Goal: Transaction & Acquisition: Purchase product/service

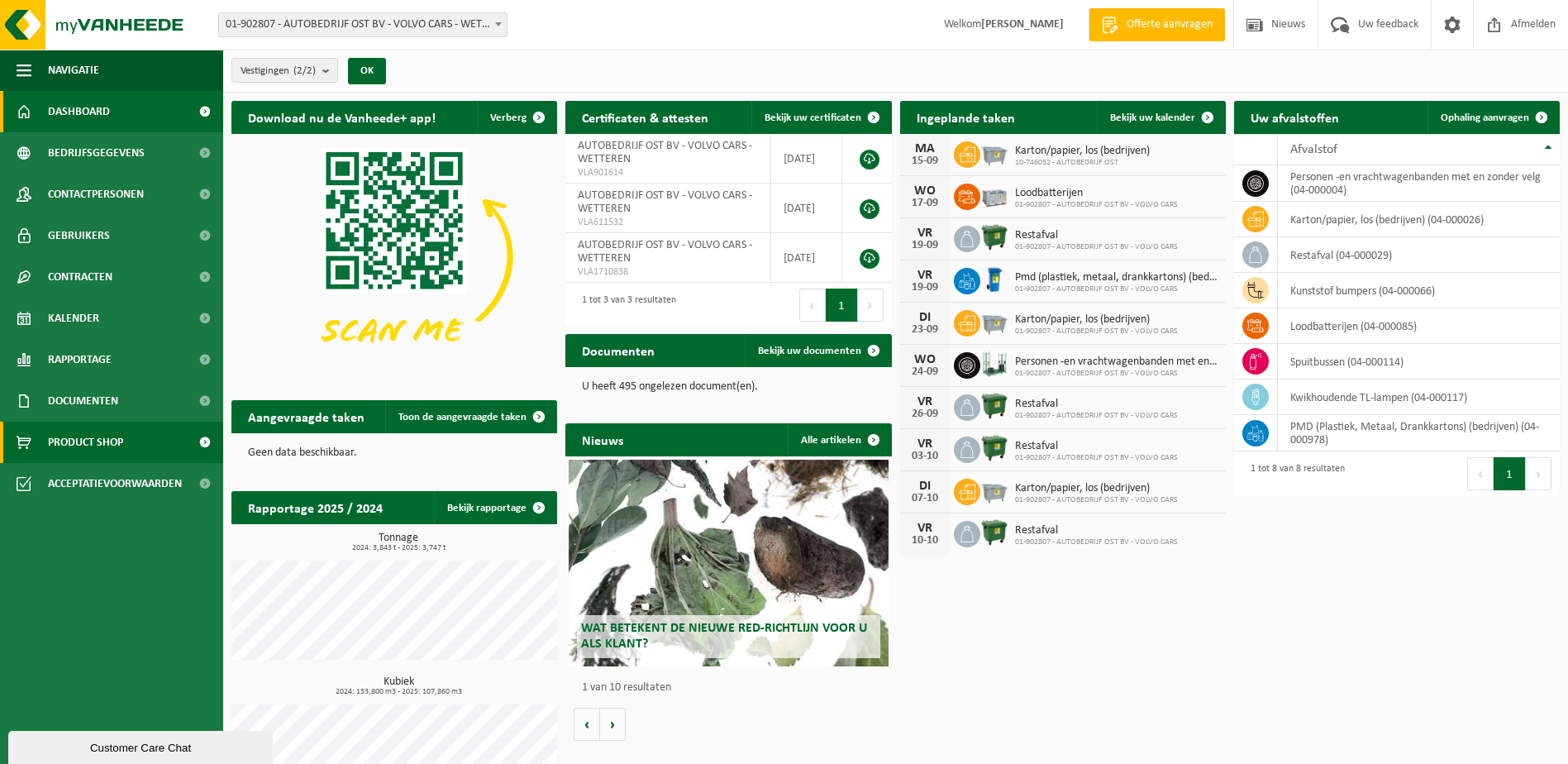
click at [68, 443] on span "Product Shop" at bounding box center [85, 442] width 75 height 42
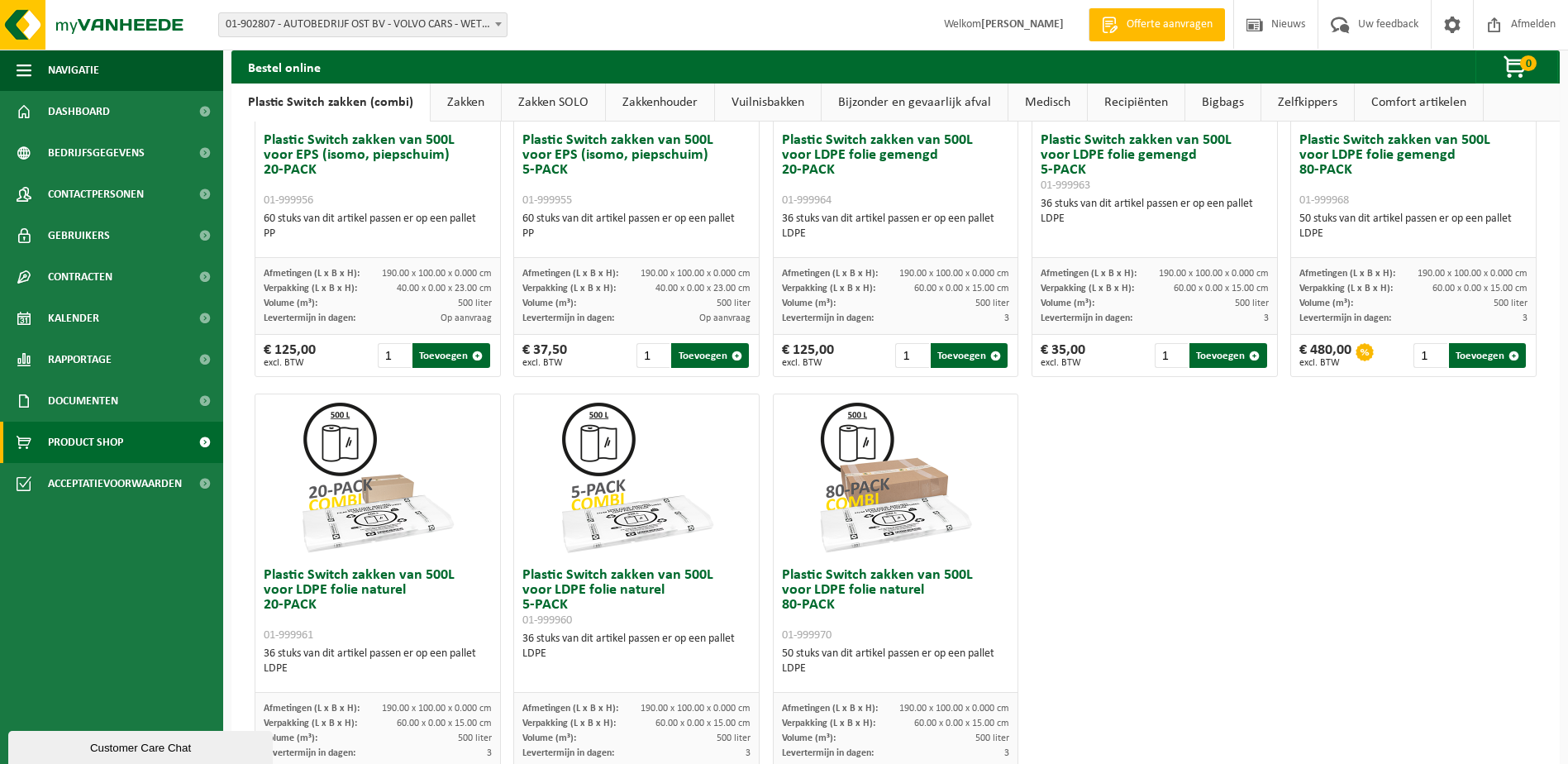
scroll to position [788, 0]
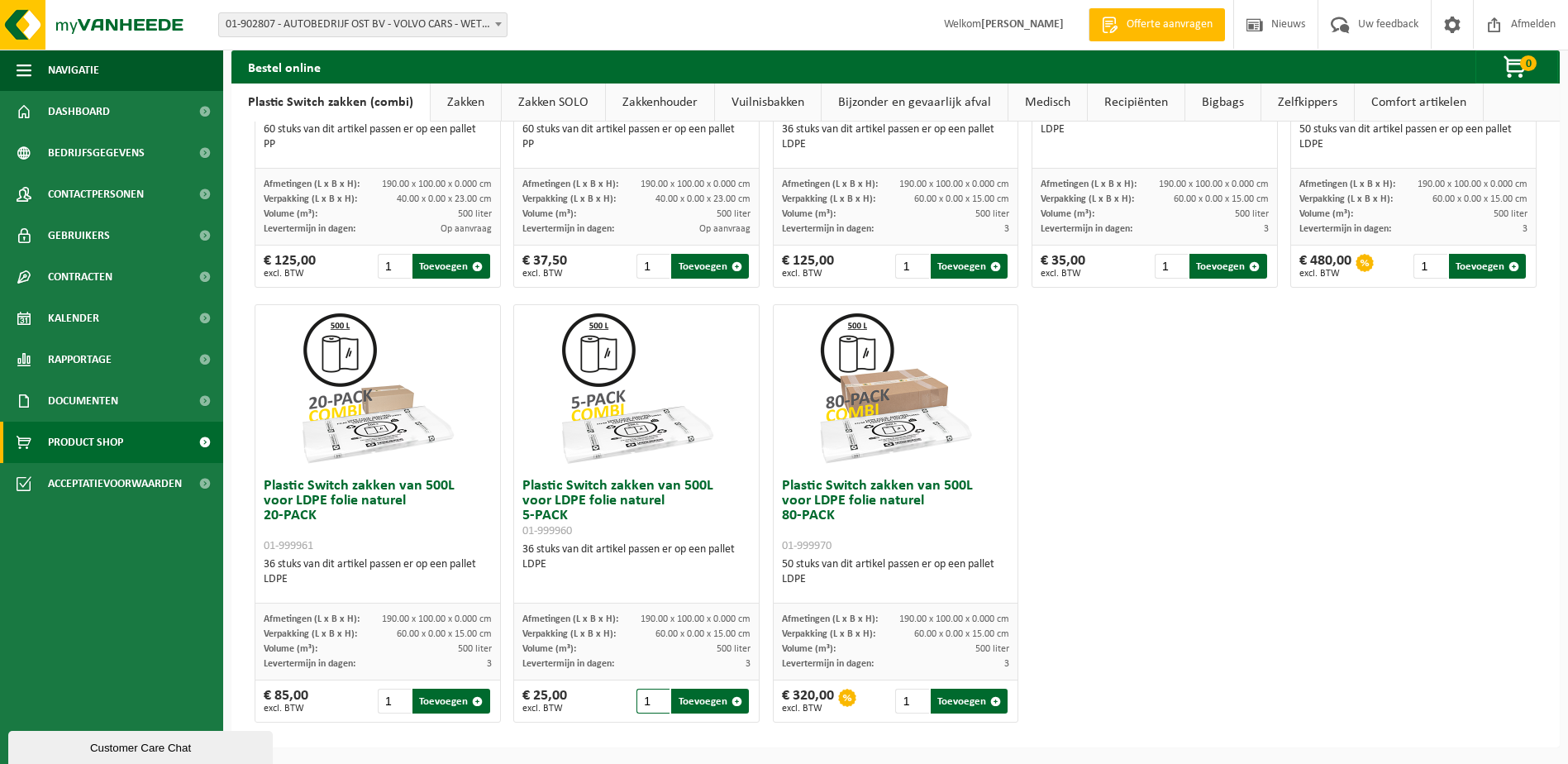
click at [644, 703] on input "1" at bounding box center [652, 701] width 33 height 25
click at [655, 698] on input "2" at bounding box center [652, 701] width 33 height 25
click at [708, 703] on button "Toevoegen" at bounding box center [709, 701] width 77 height 25
type input "1"
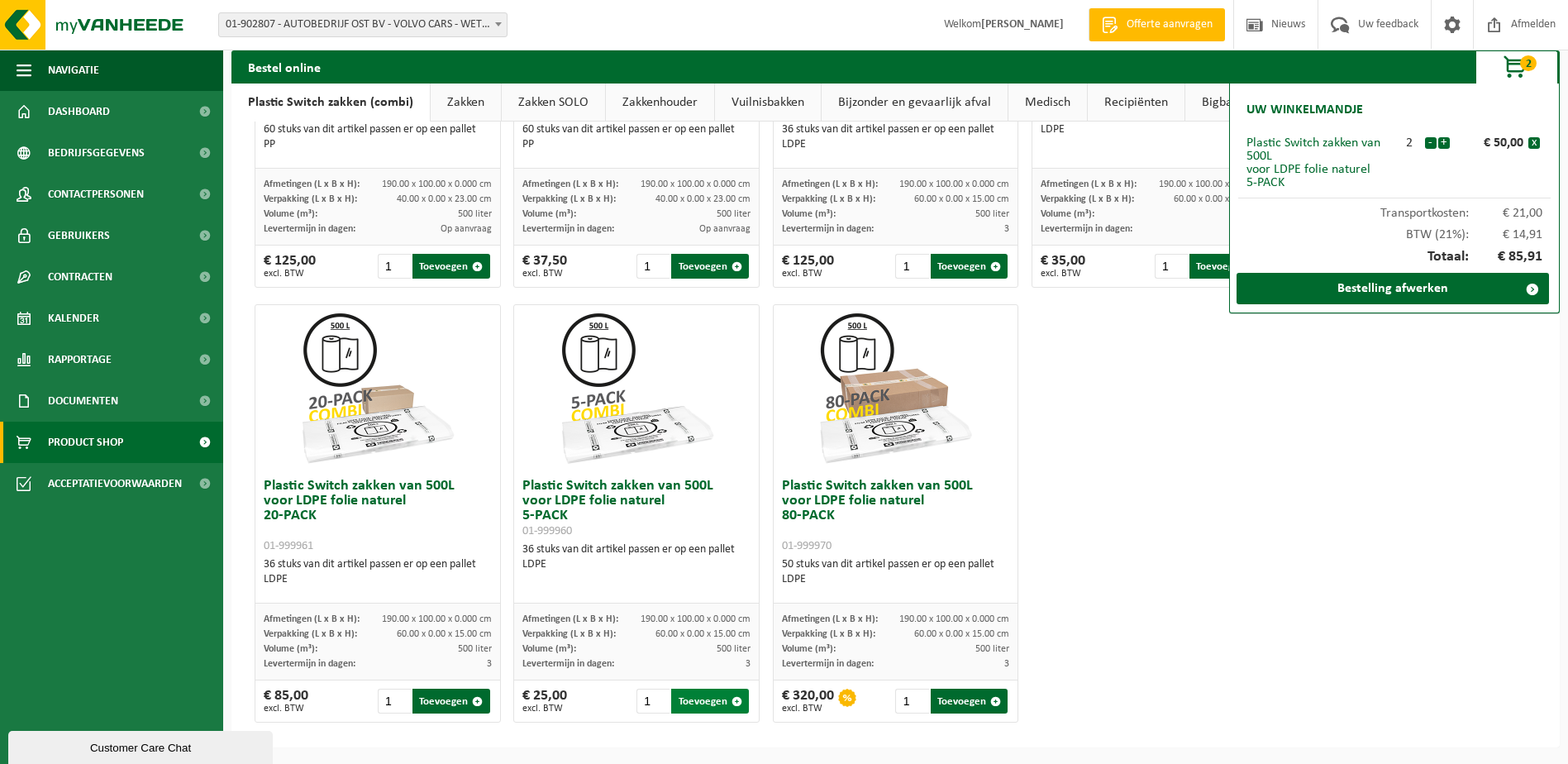
click at [733, 702] on span "button" at bounding box center [737, 701] width 11 height 11
click at [1445, 142] on button "+" at bounding box center [1443, 143] width 12 height 12
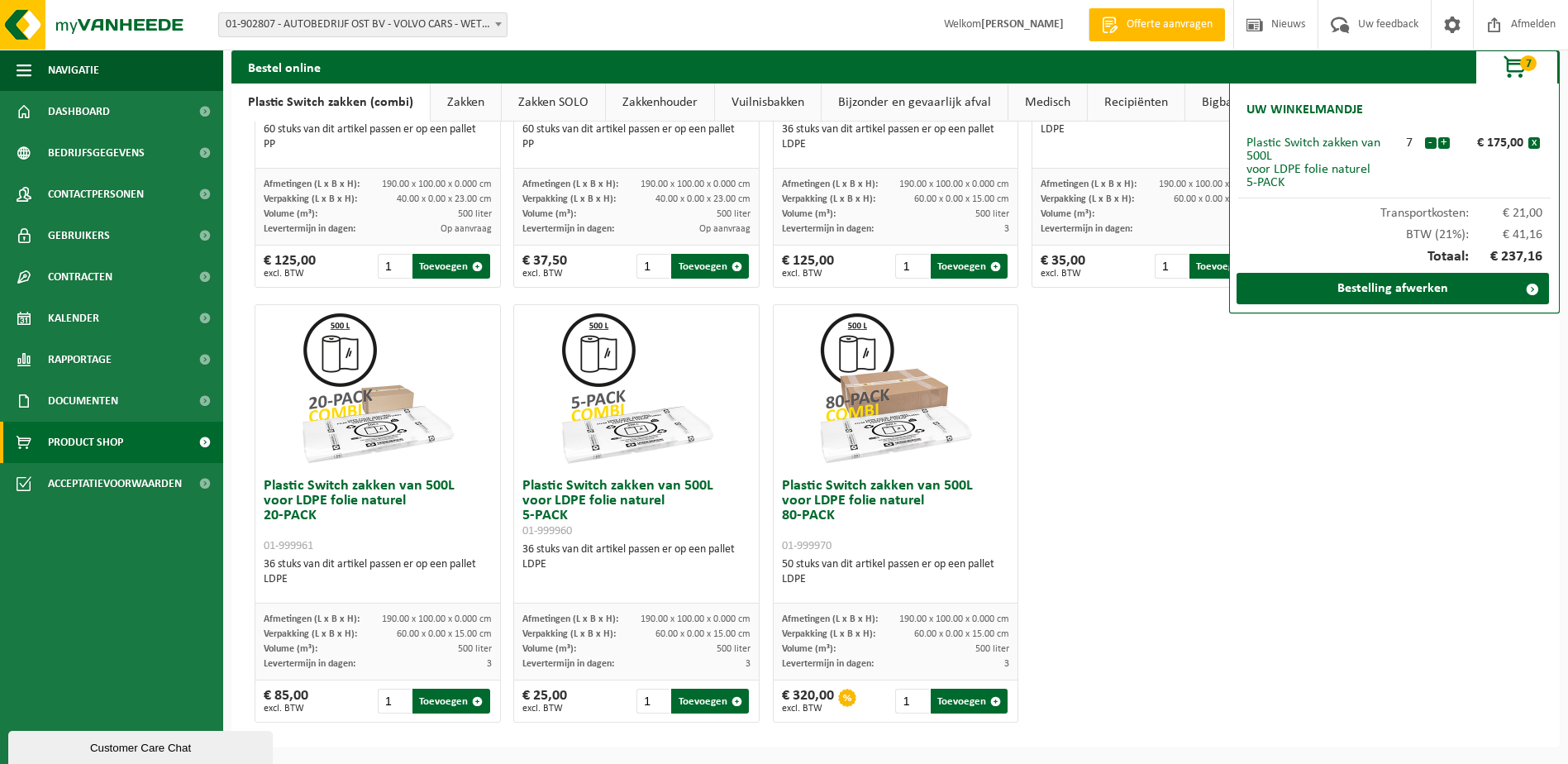
click at [1445, 142] on button "+" at bounding box center [1443, 143] width 12 height 12
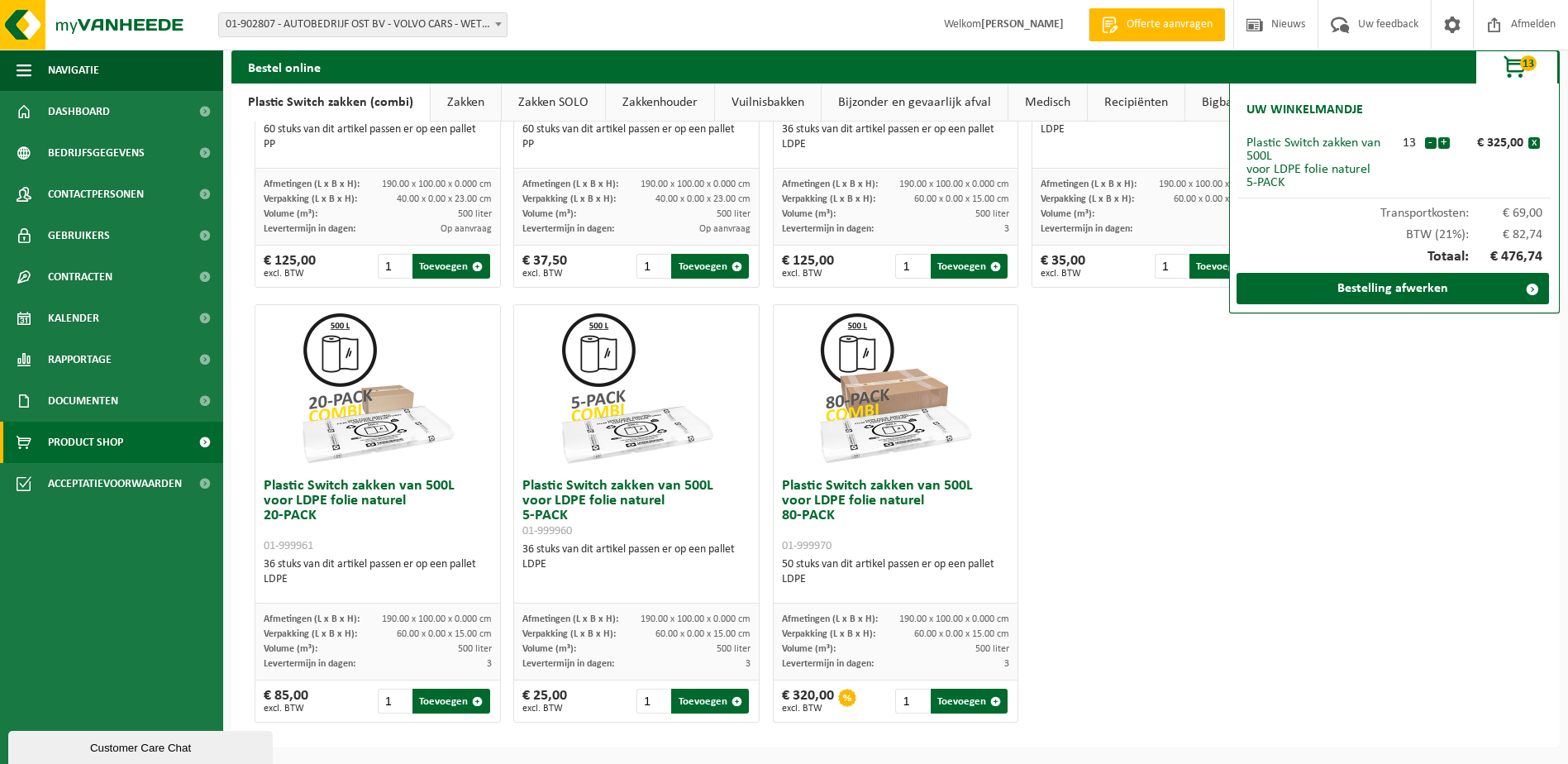
click at [1445, 142] on button "+" at bounding box center [1443, 143] width 12 height 12
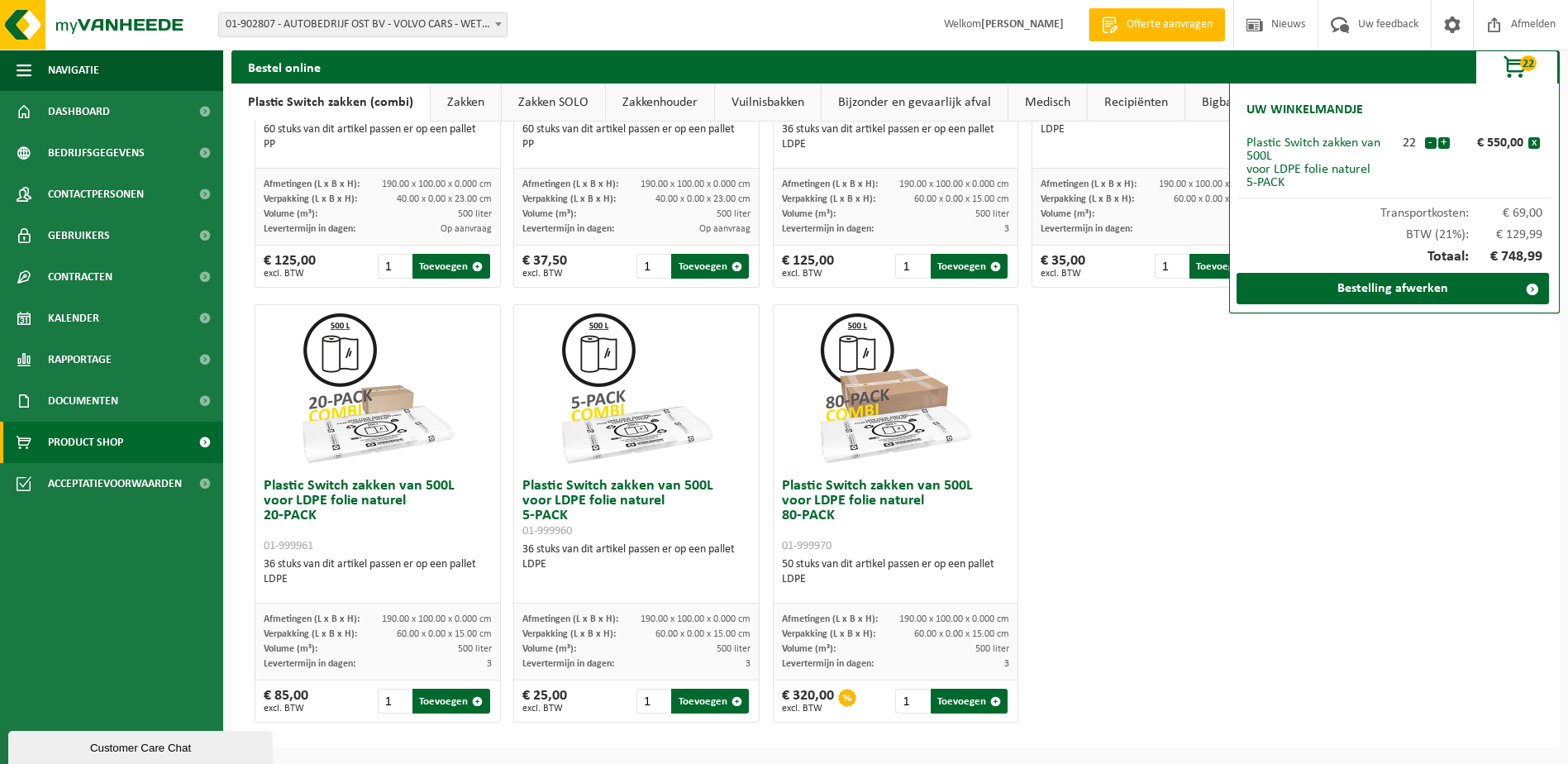
click at [1445, 142] on button "+" at bounding box center [1443, 143] width 12 height 12
click at [1430, 140] on button "-" at bounding box center [1430, 143] width 12 height 12
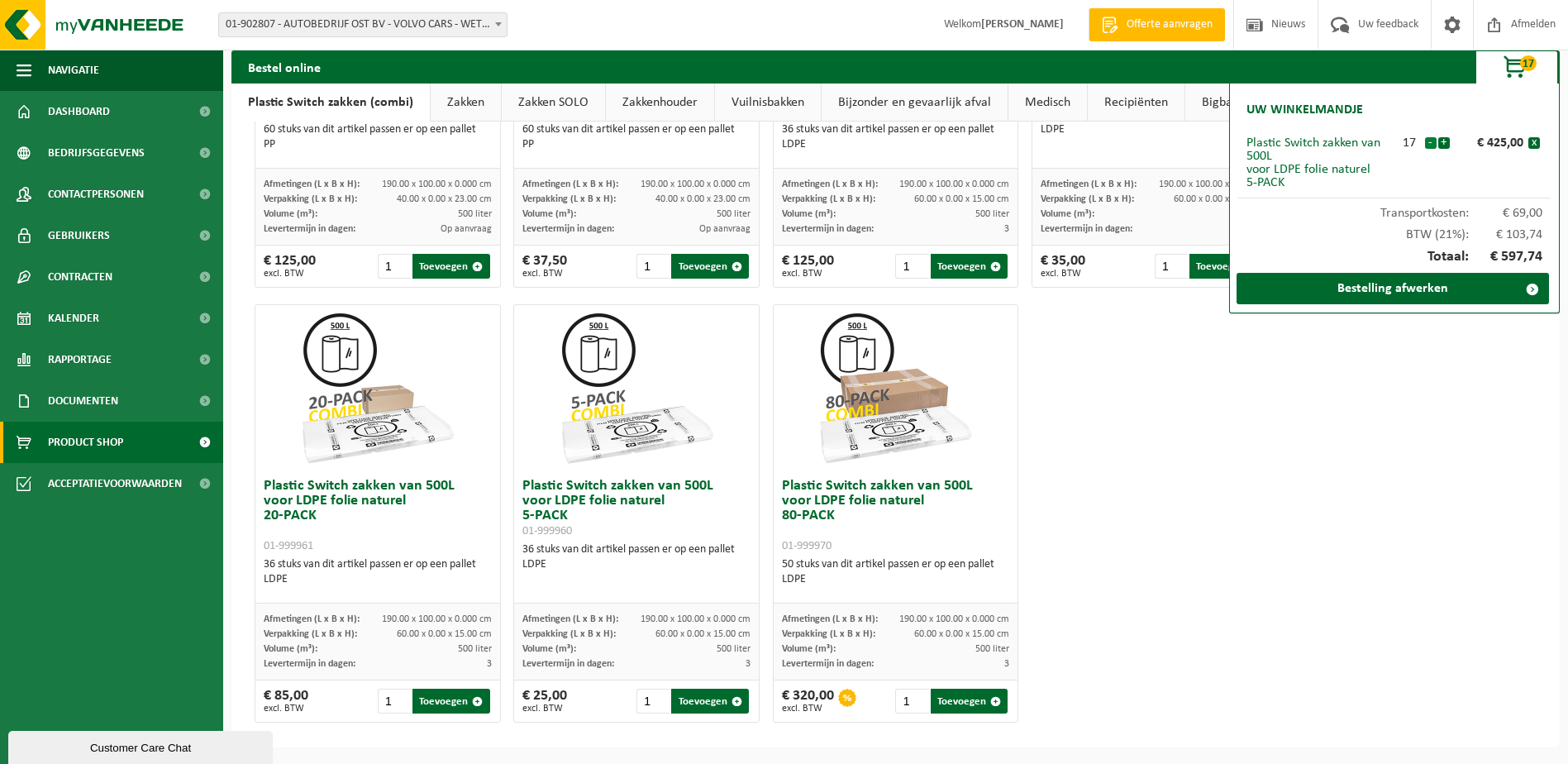
click at [1426, 147] on button "-" at bounding box center [1430, 143] width 12 height 12
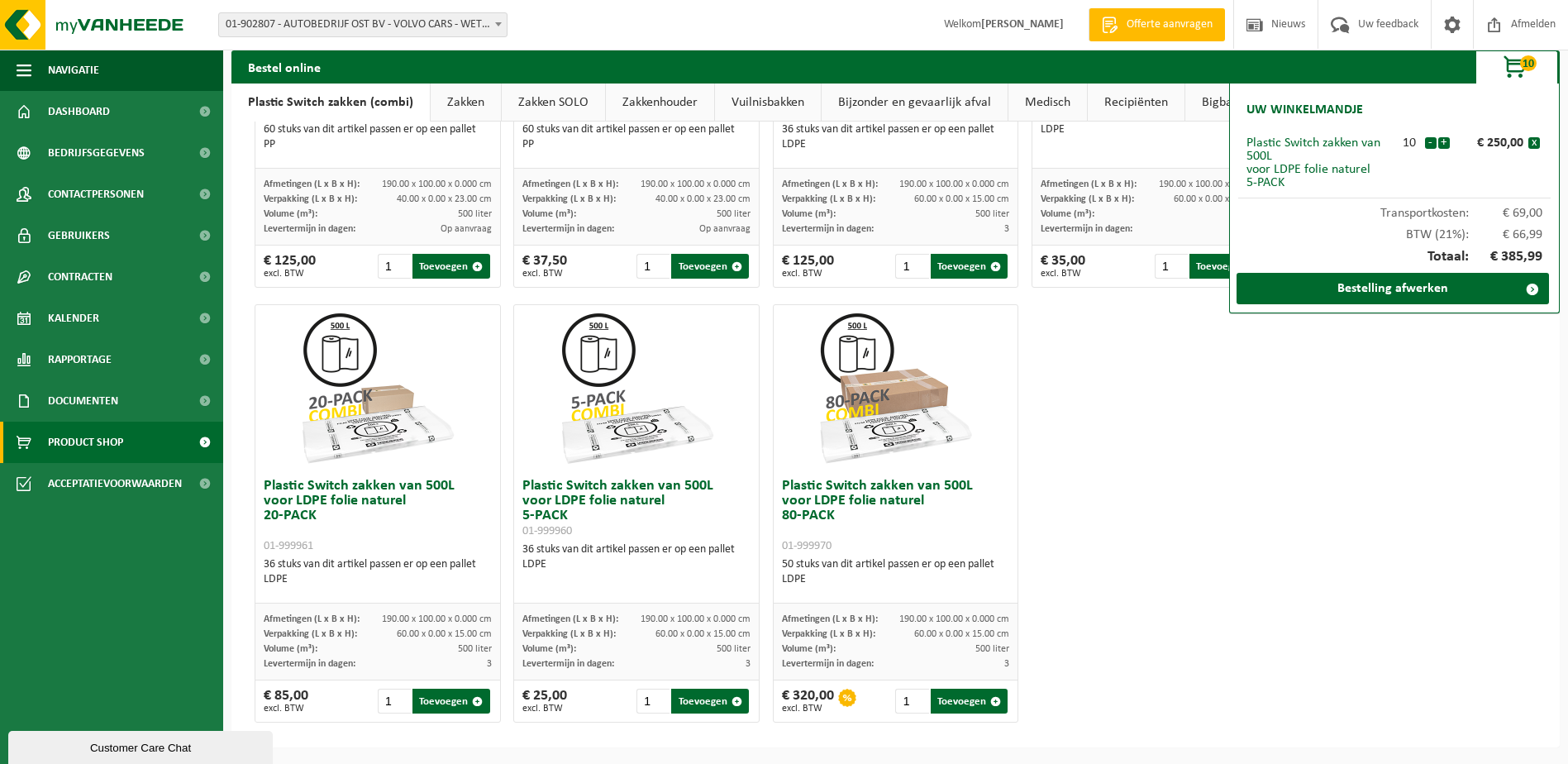
click at [1426, 147] on button "-" at bounding box center [1430, 143] width 12 height 12
click at [1433, 143] on button "-" at bounding box center [1430, 143] width 12 height 12
click at [1431, 144] on button "-" at bounding box center [1430, 143] width 12 height 12
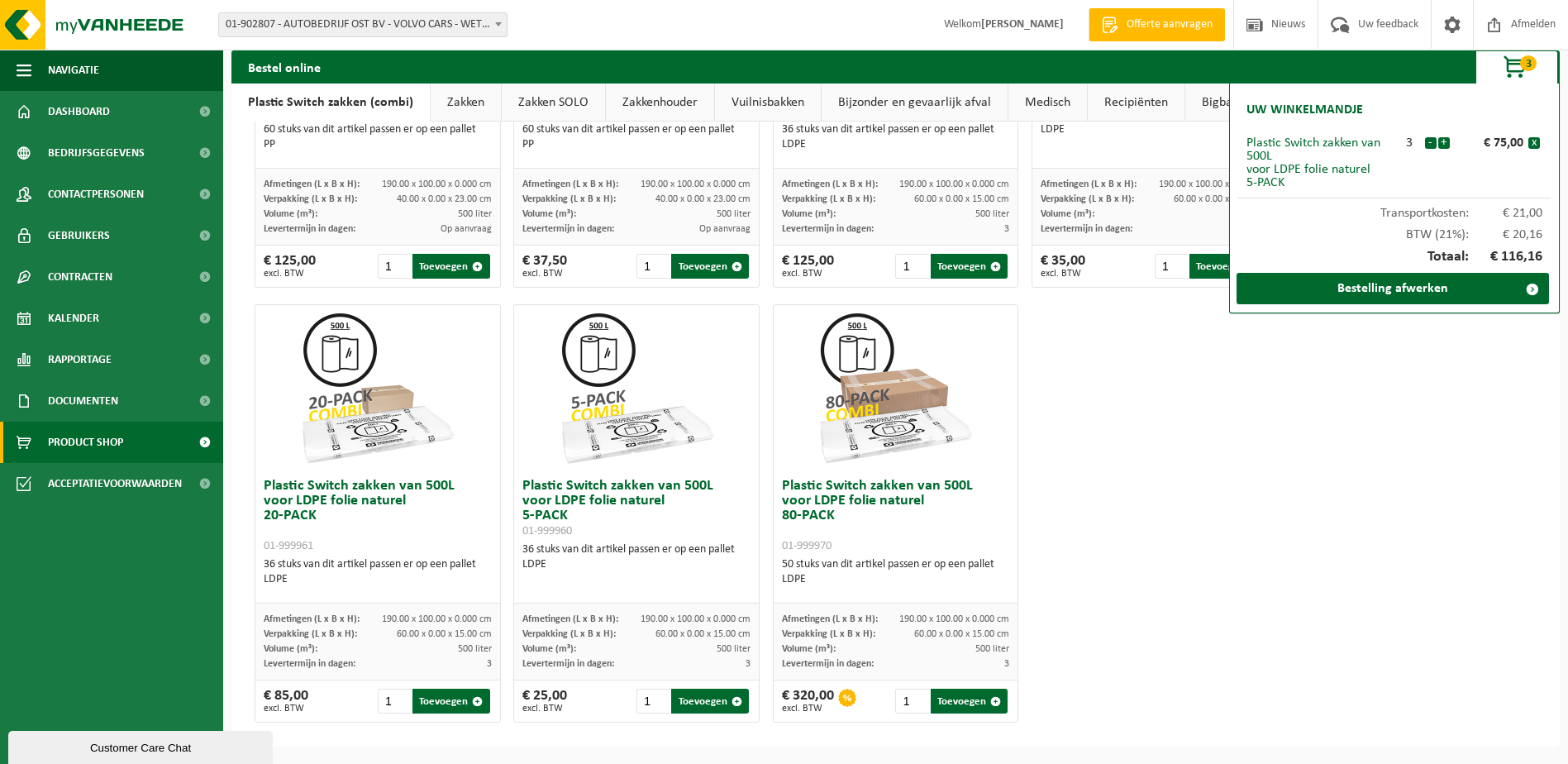
click at [1429, 362] on div "Plastic Switch zakken van 300L voor harde kunststoffen 20-PACK 01-999950 60 stu…" at bounding box center [895, 79] width 1295 height 1305
click at [1401, 282] on link "Bestelling afwerken" at bounding box center [1392, 288] width 312 height 31
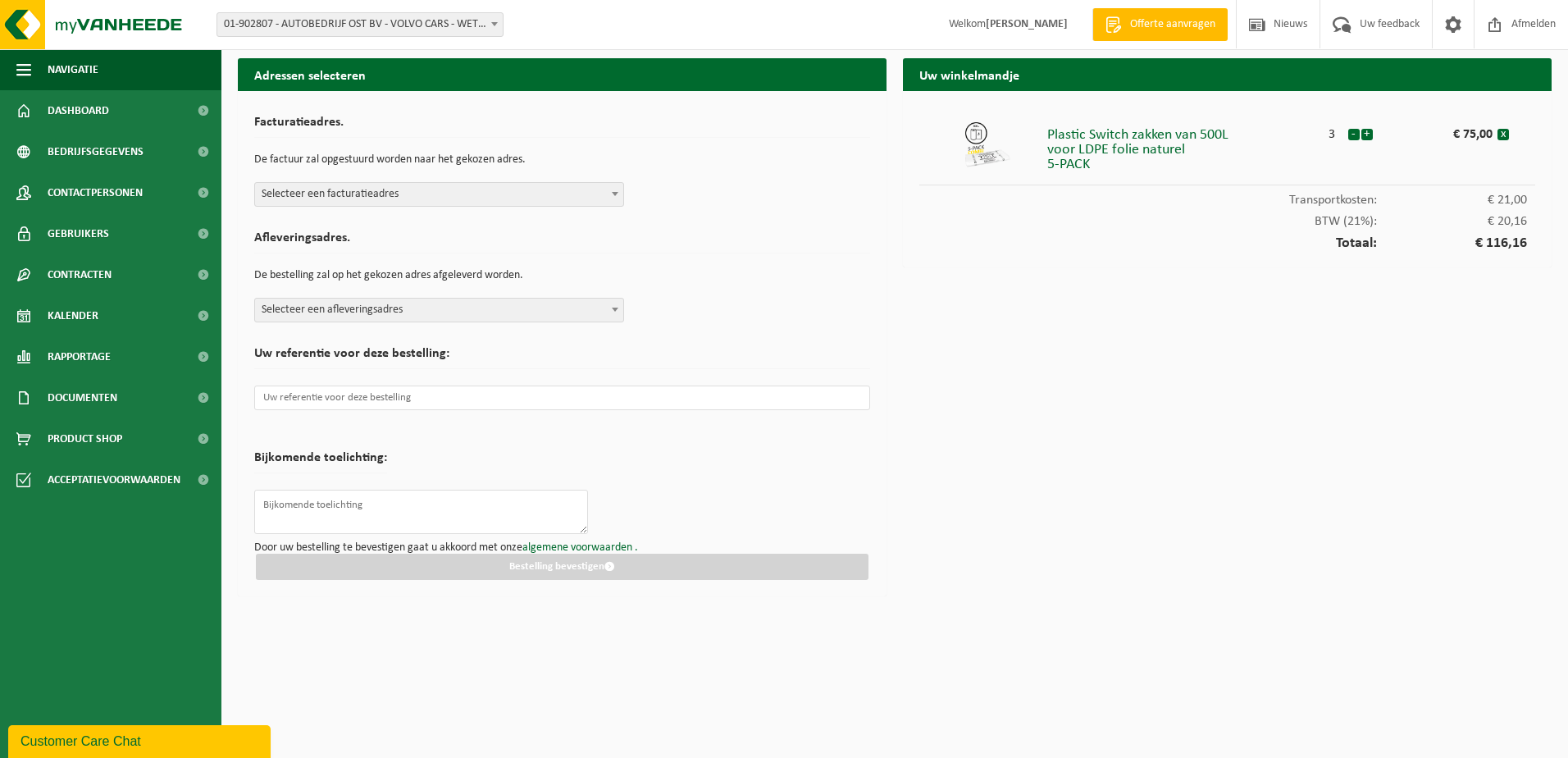
click at [617, 193] on b at bounding box center [615, 194] width 6 height 4
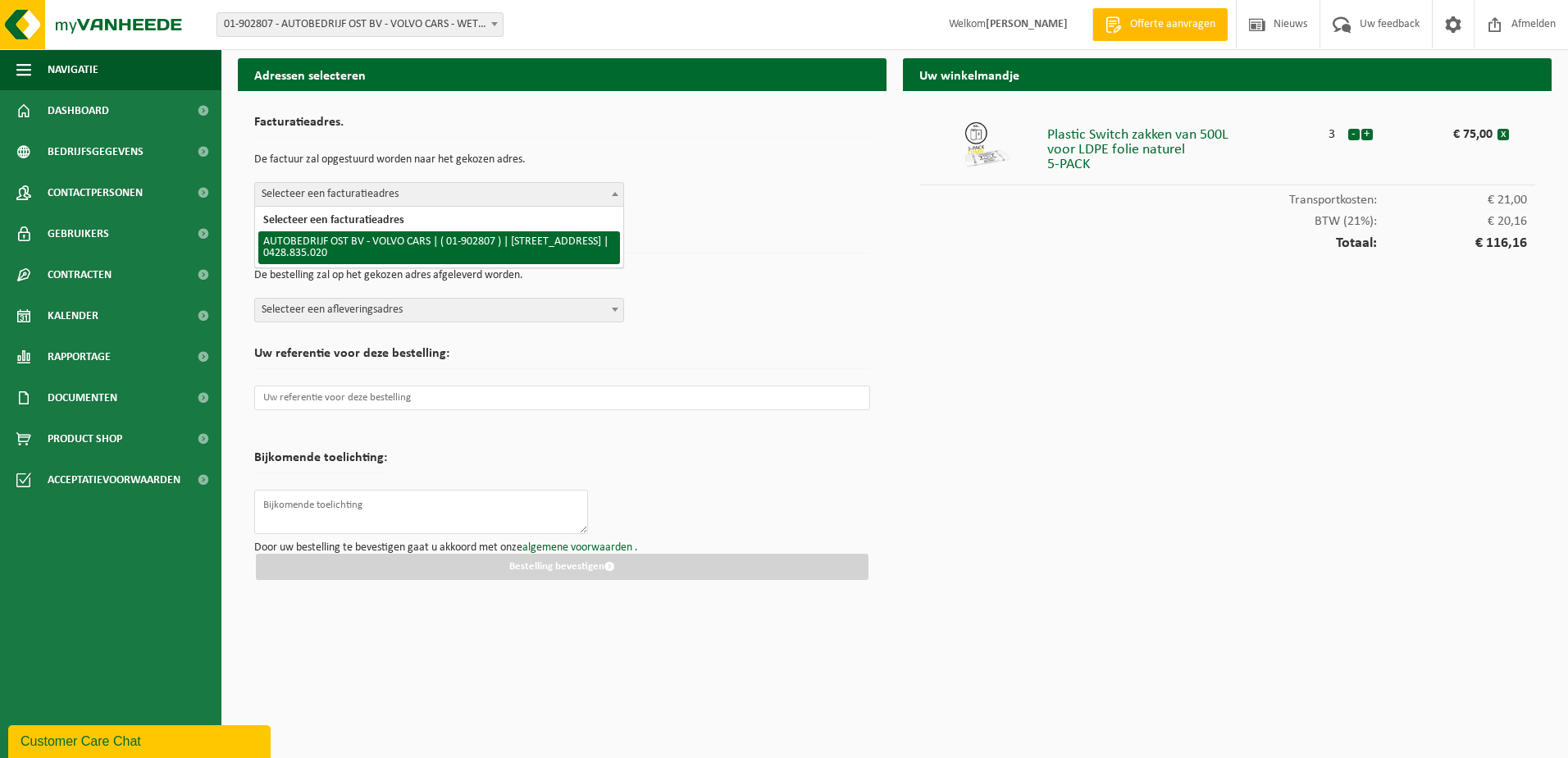
select select "11908"
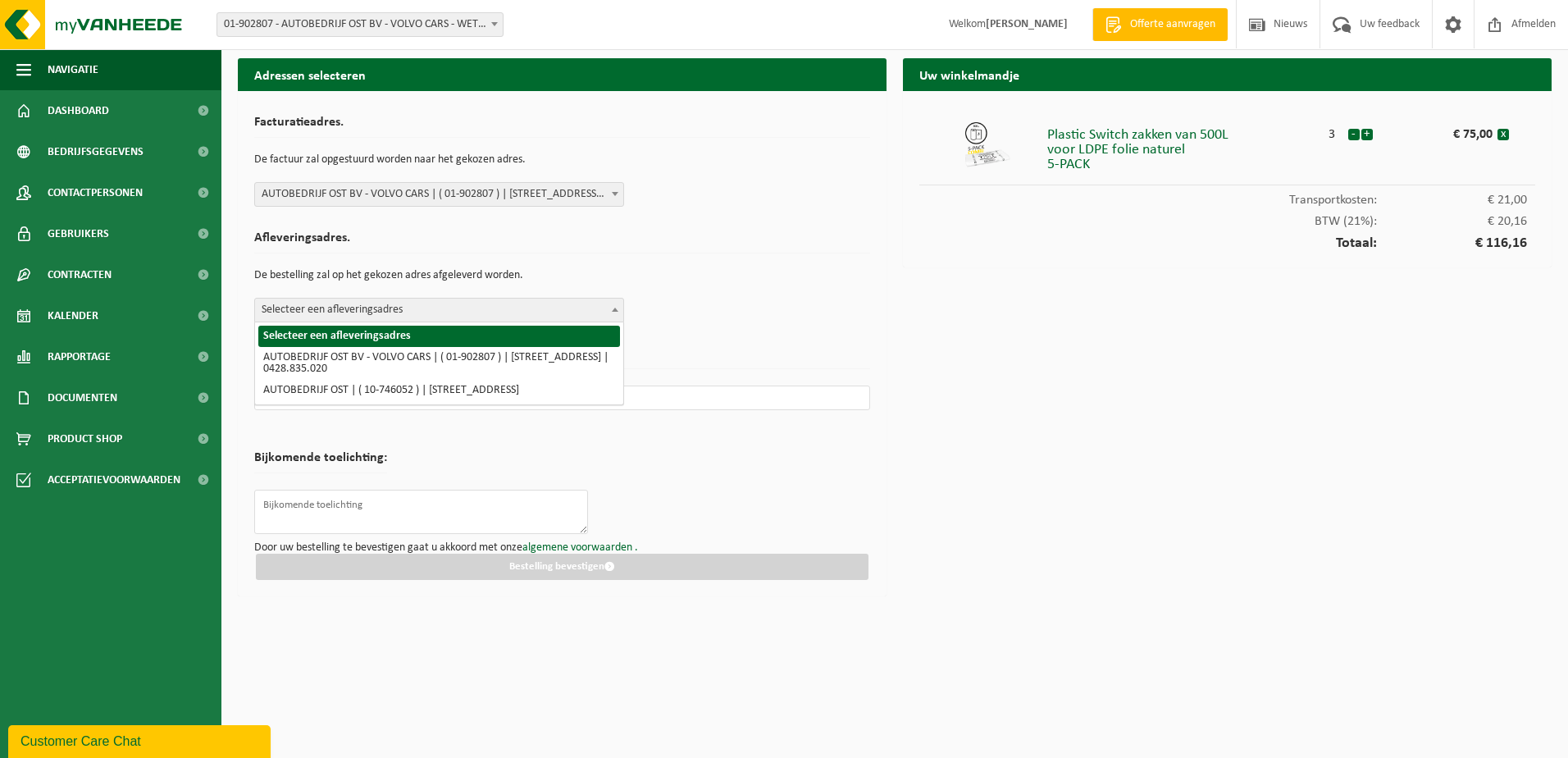
click at [616, 309] on b at bounding box center [615, 309] width 6 height 4
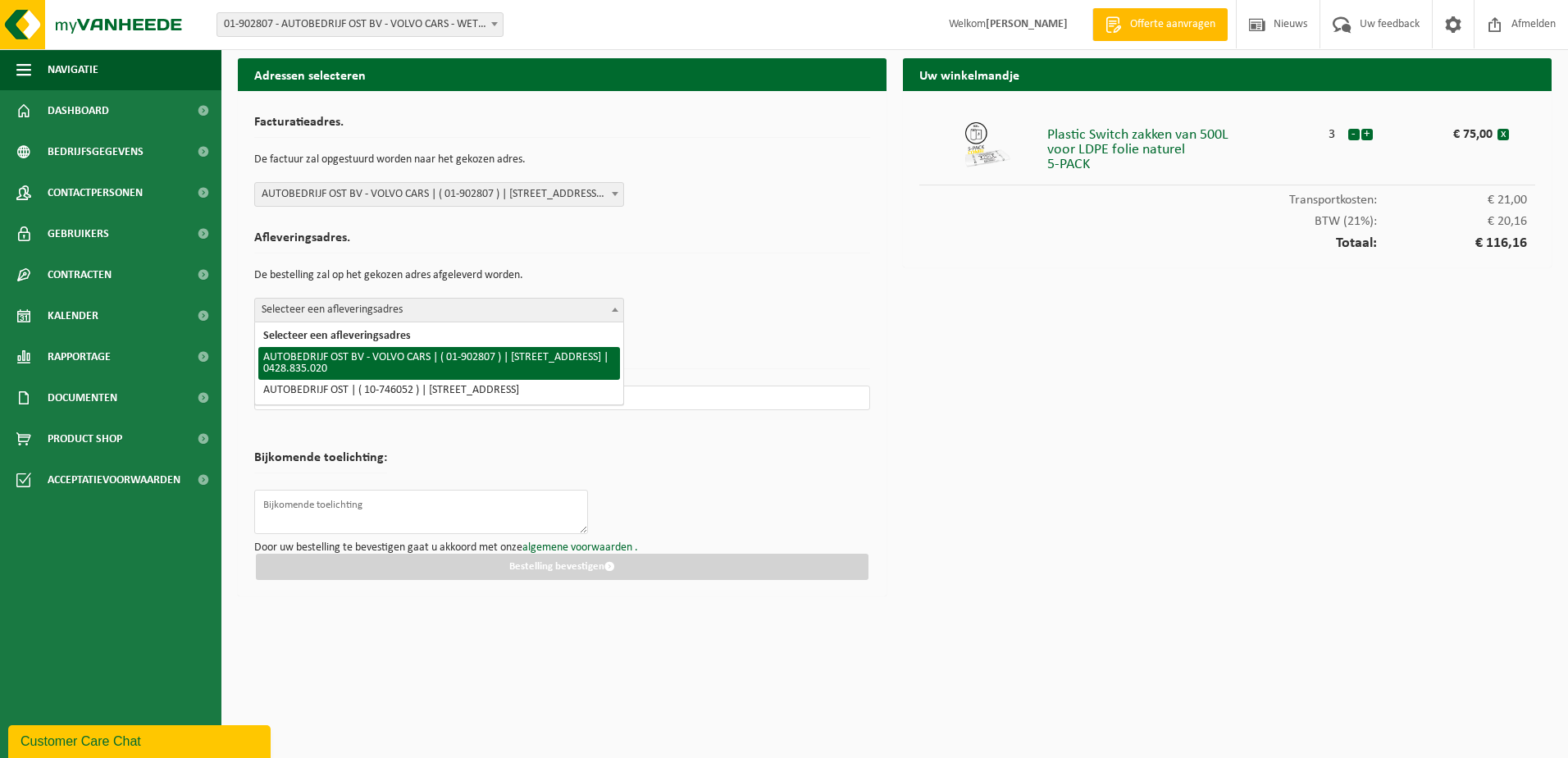
select select "11908"
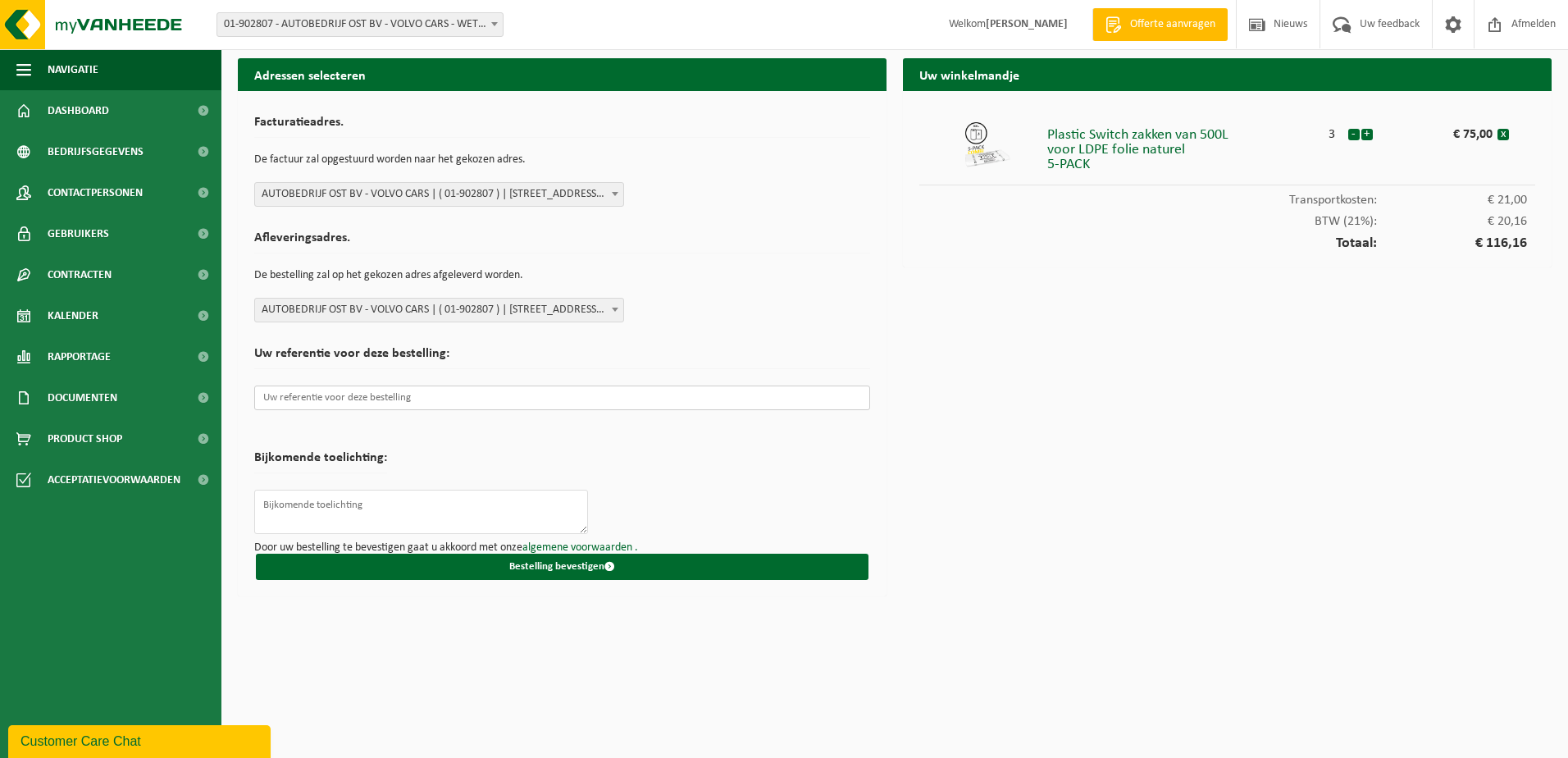
click at [409, 403] on input "text" at bounding box center [562, 398] width 615 height 25
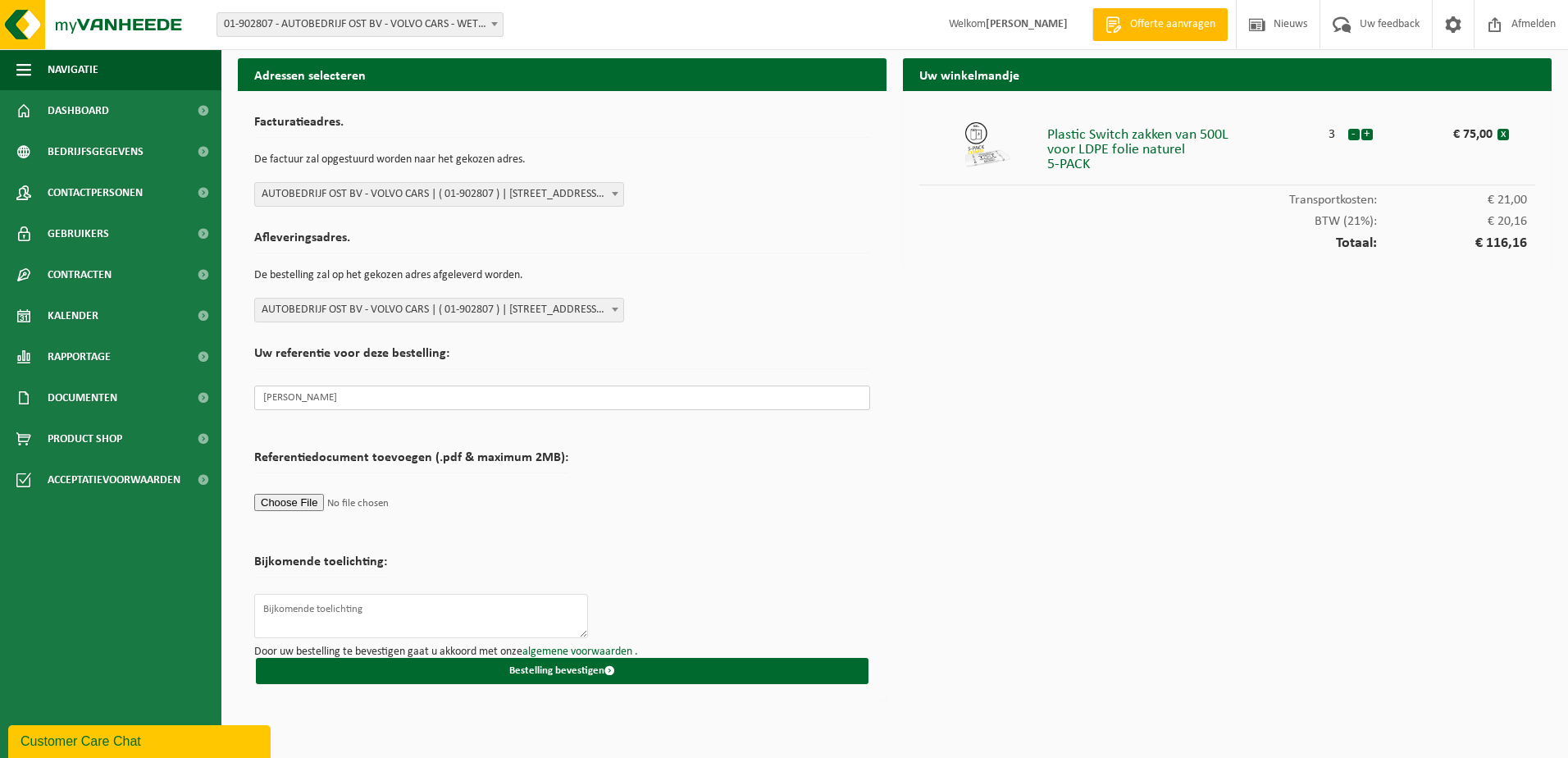
click at [409, 403] on input "Karine F" at bounding box center [562, 398] width 615 height 25
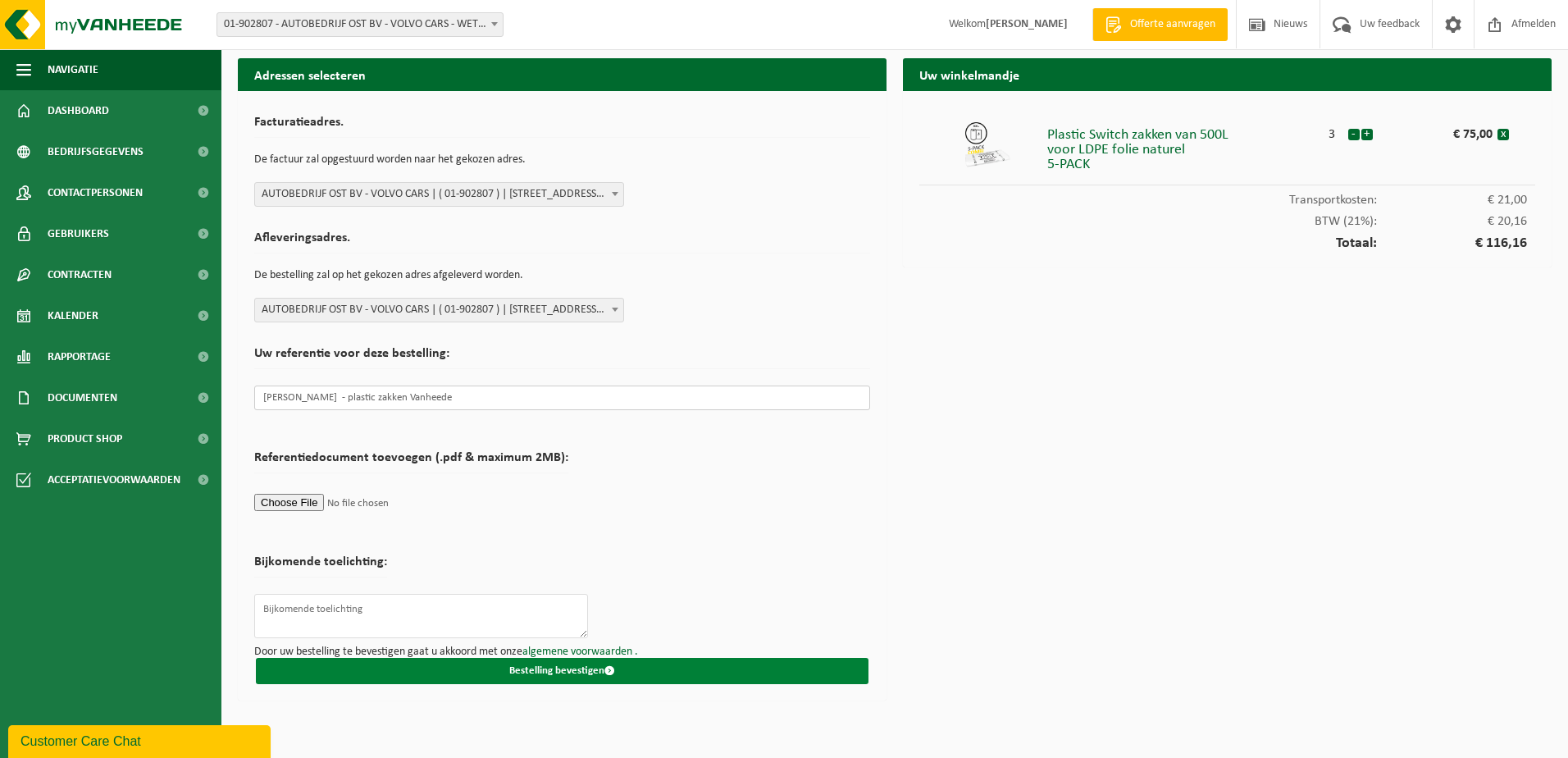
type input "Karine François - plastic zakken Vanheede"
click at [550, 668] on button "Bestelling bevestigen" at bounding box center [562, 671] width 613 height 26
